Goal: Check status

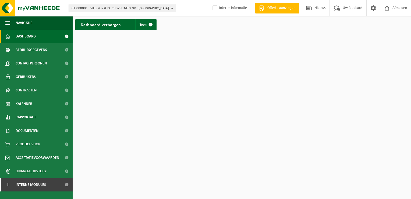
click at [155, 9] on span "01-000001 - VILLEROY & BOCH WELLNESS NV - ROESELARE" at bounding box center [120, 8] width 97 height 8
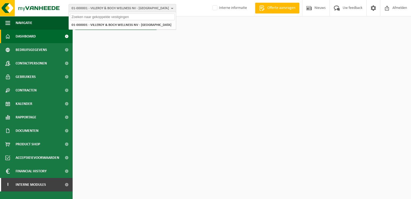
click at [137, 17] on input "text" at bounding box center [122, 16] width 105 height 7
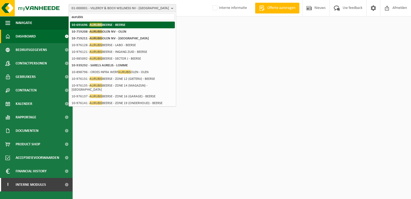
type input "aurubis"
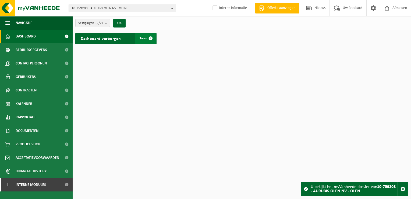
click at [141, 39] on span "Toon" at bounding box center [143, 38] width 7 height 3
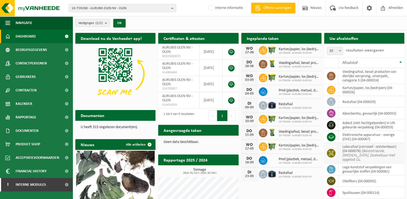
scroll to position [27, 0]
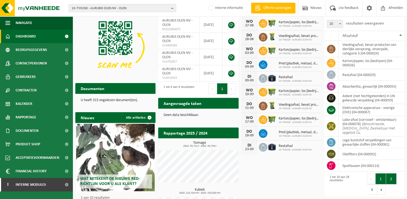
click at [394, 173] on button "2" at bounding box center [391, 178] width 10 height 11
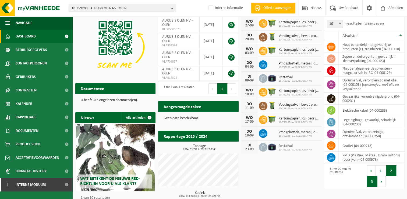
click at [372, 187] on button "3" at bounding box center [372, 181] width 10 height 11
